Goal: Task Accomplishment & Management: Manage account settings

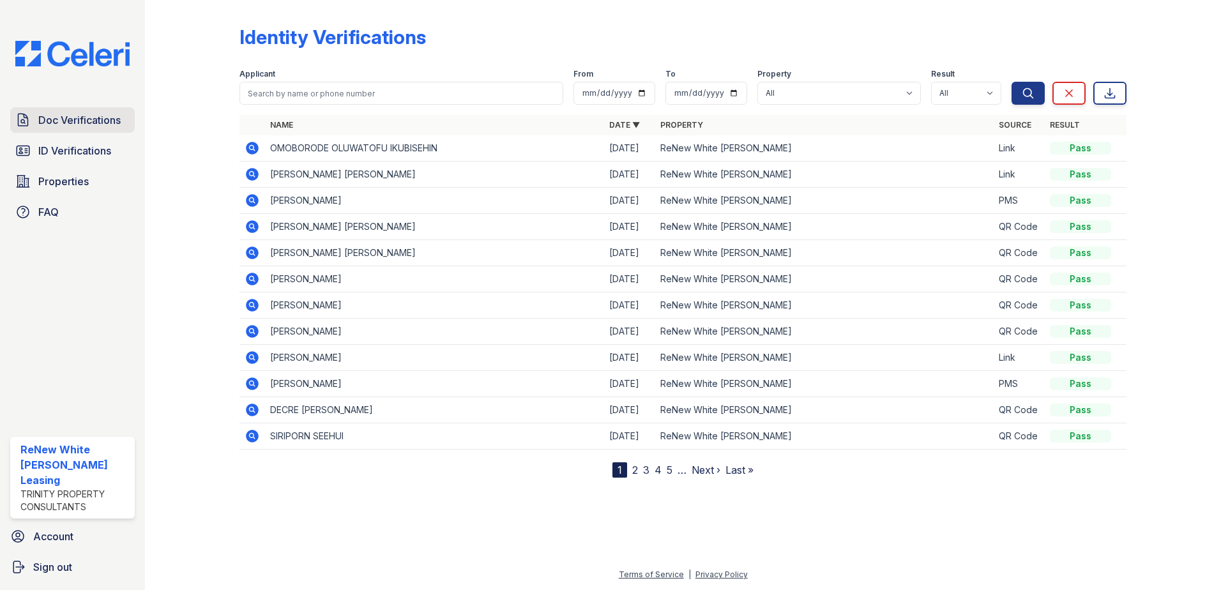
click at [102, 128] on span "Doc Verifications" at bounding box center [79, 119] width 82 height 15
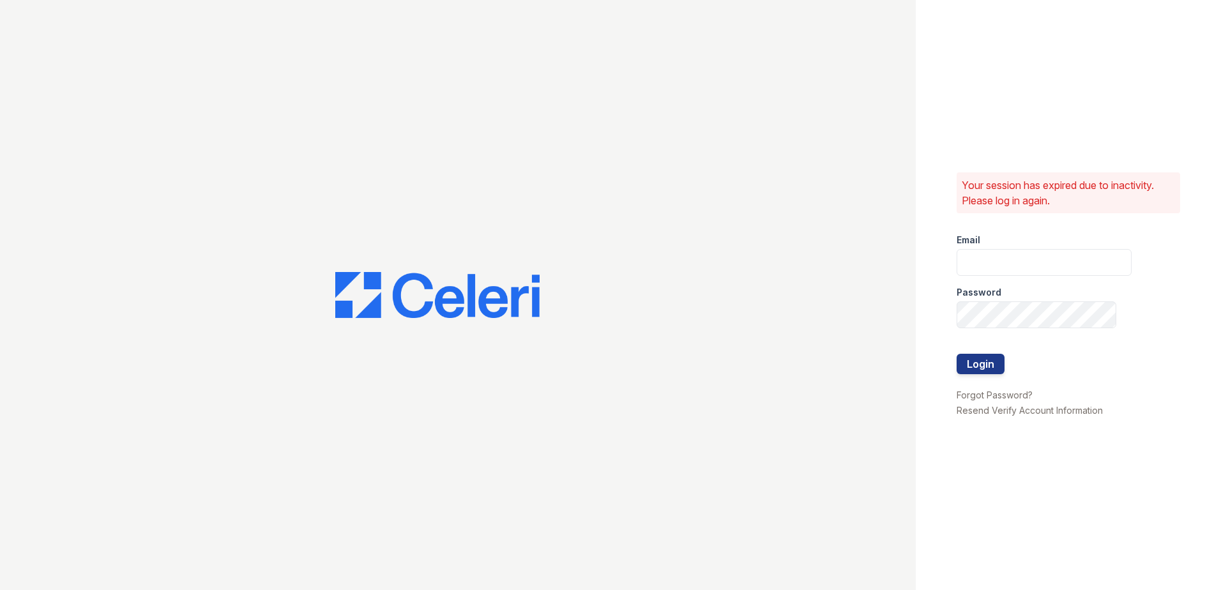
type input "[EMAIL_ADDRESS][DOMAIN_NAME]"
click at [962, 358] on button "Login" at bounding box center [981, 364] width 48 height 20
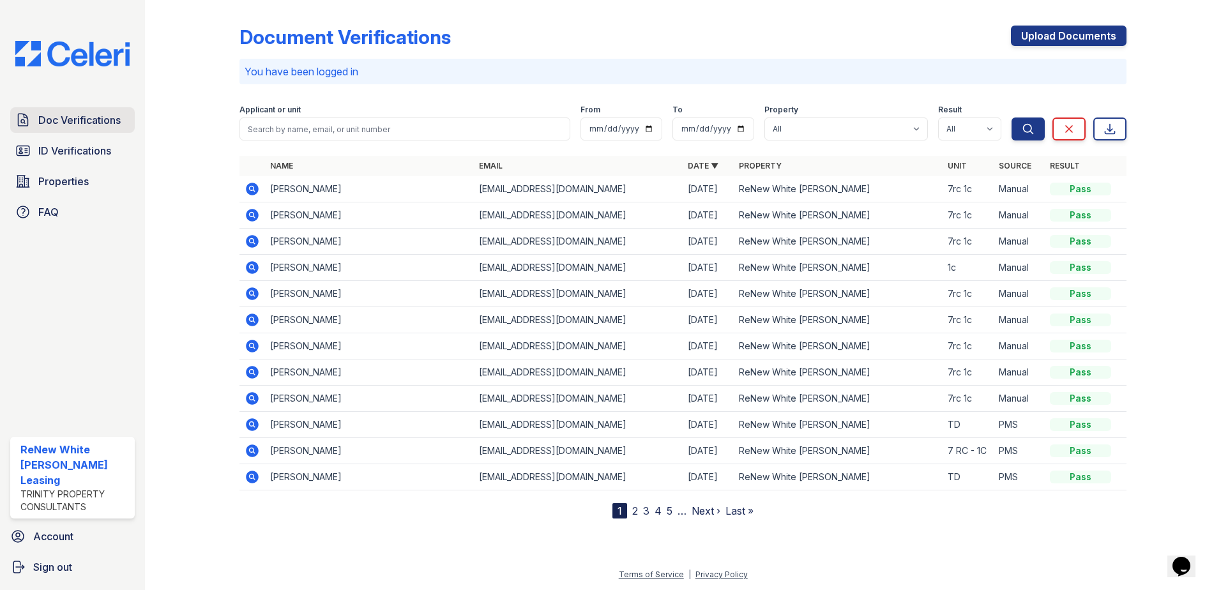
click at [96, 121] on span "Doc Verifications" at bounding box center [79, 119] width 82 height 15
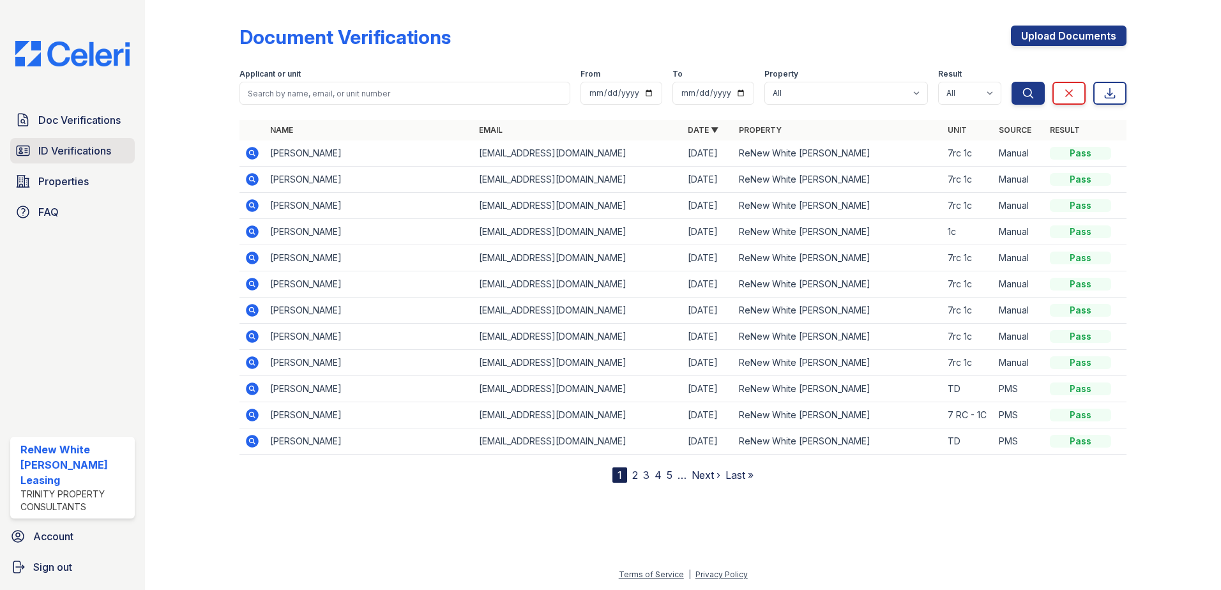
click at [130, 155] on link "ID Verifications" at bounding box center [72, 151] width 125 height 26
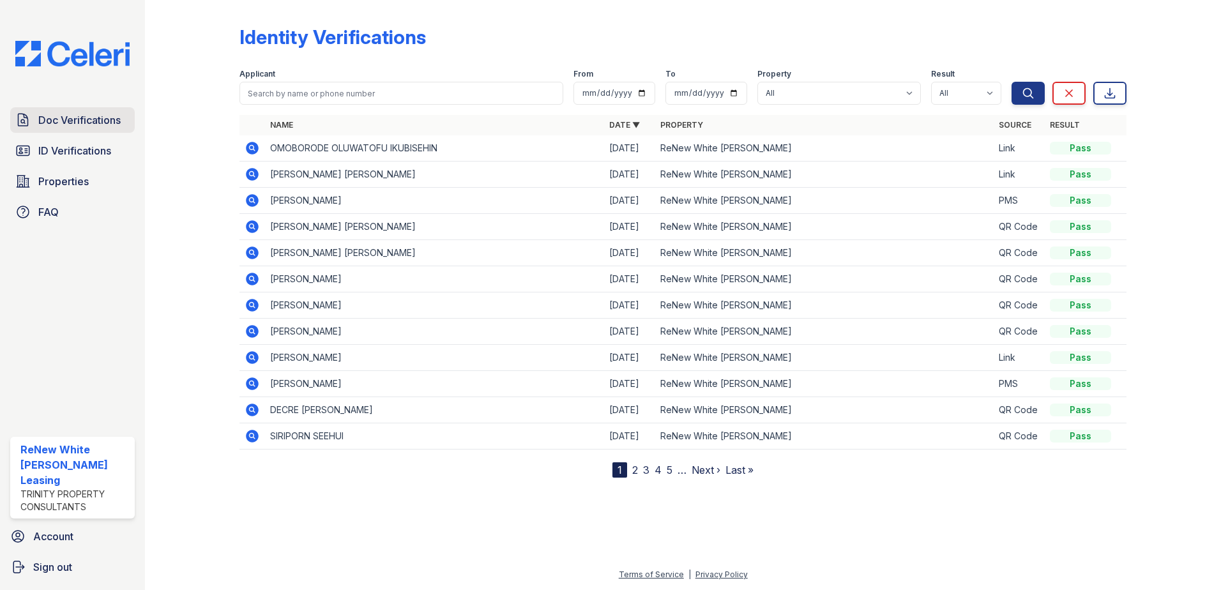
click at [117, 125] on span "Doc Verifications" at bounding box center [79, 119] width 82 height 15
